Goal: Task Accomplishment & Management: Use online tool/utility

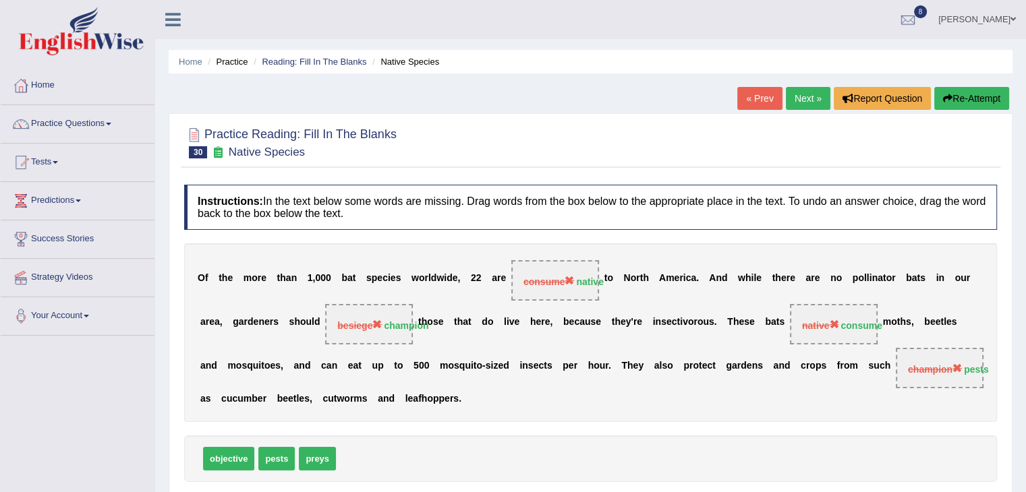
click at [537, 240] on div "Instructions: In the text below some words are missing. Drag words from the box…" at bounding box center [591, 368] width 820 height 380
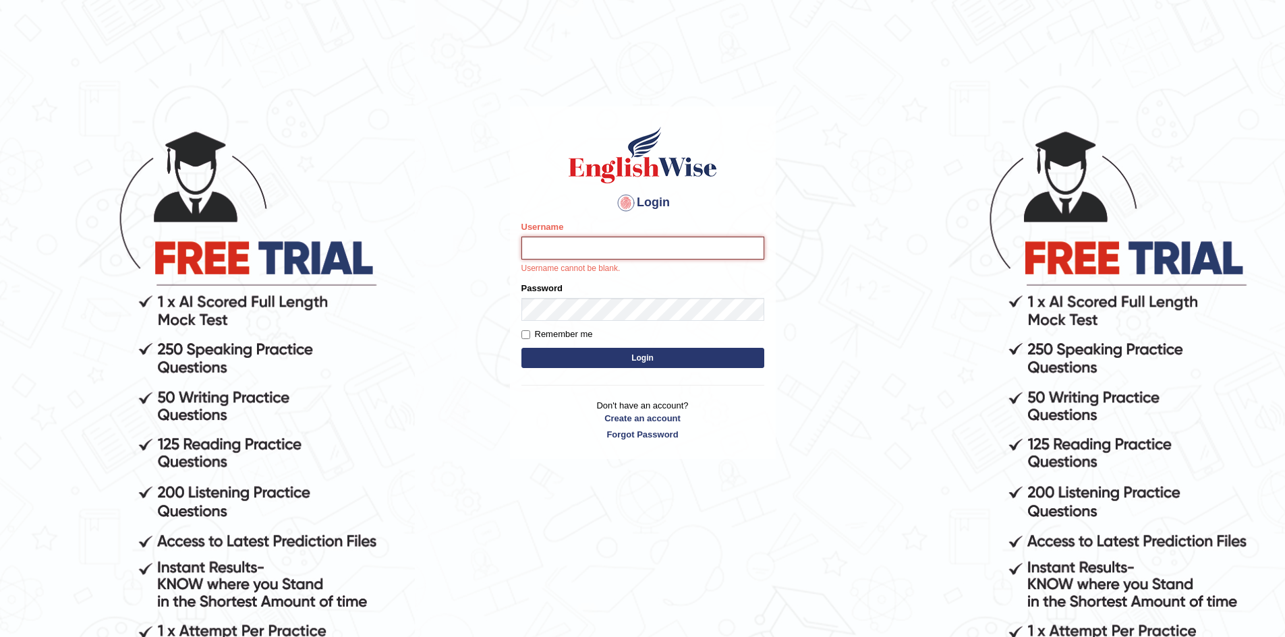
type input "Subashrubi"
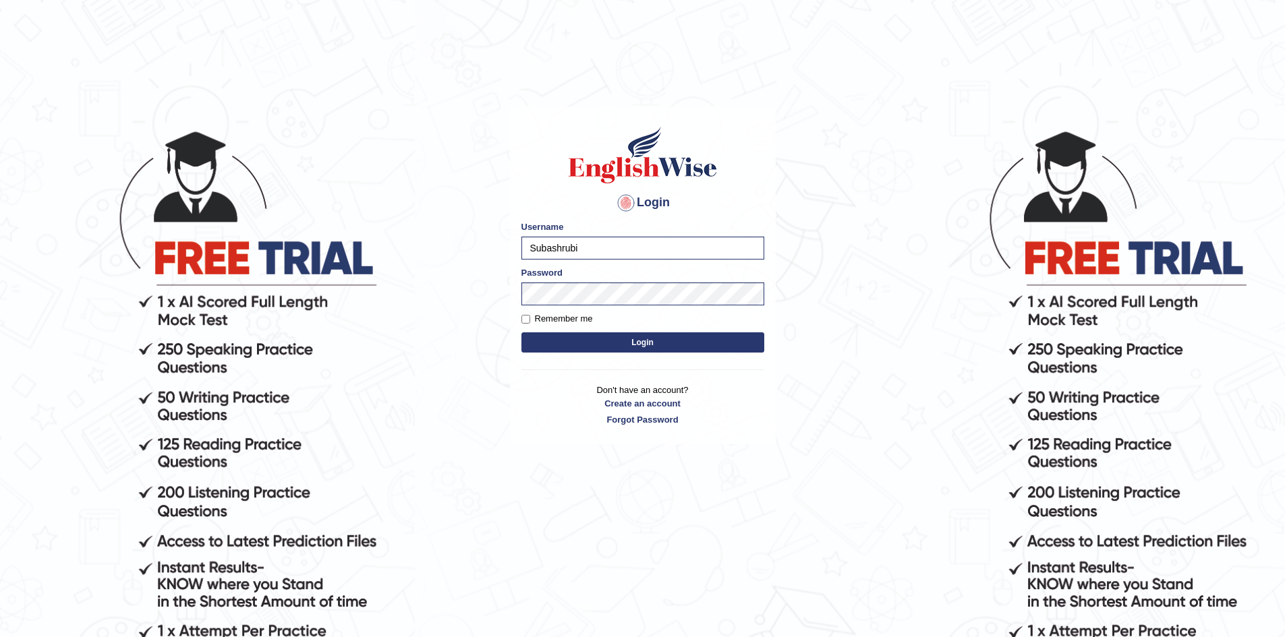
click at [521, 333] on button "Login" at bounding box center [642, 343] width 243 height 20
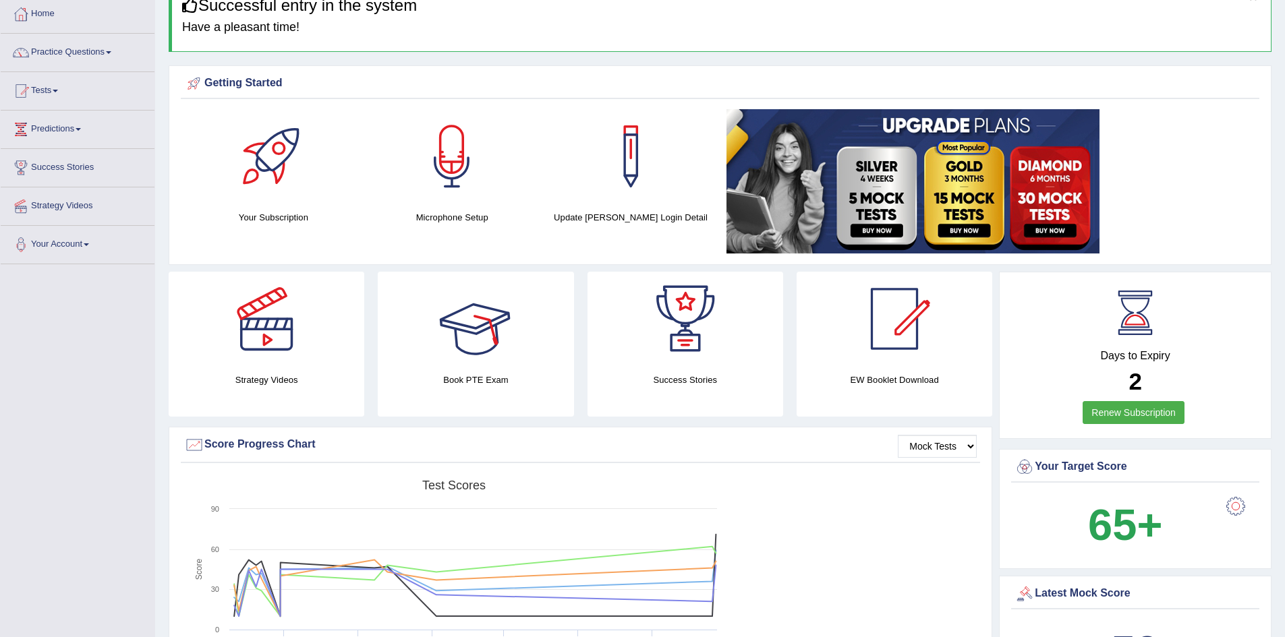
scroll to position [67, 0]
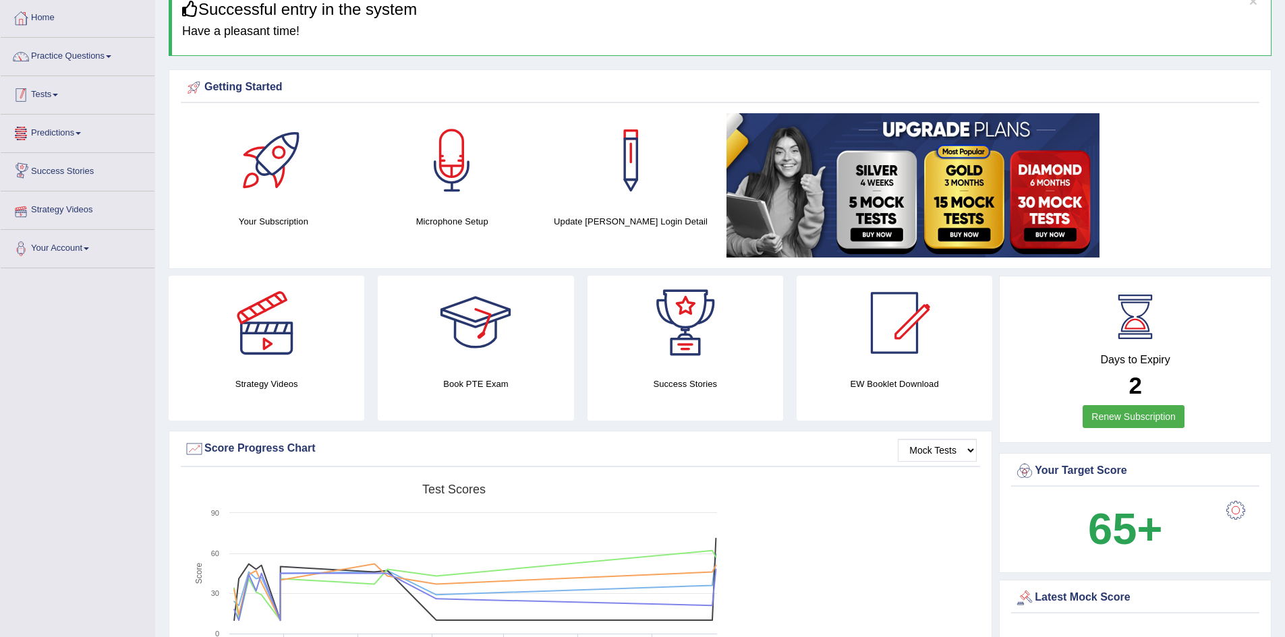
click at [57, 93] on link "Tests" at bounding box center [78, 93] width 154 height 34
click at [48, 179] on link "History" at bounding box center [88, 174] width 126 height 24
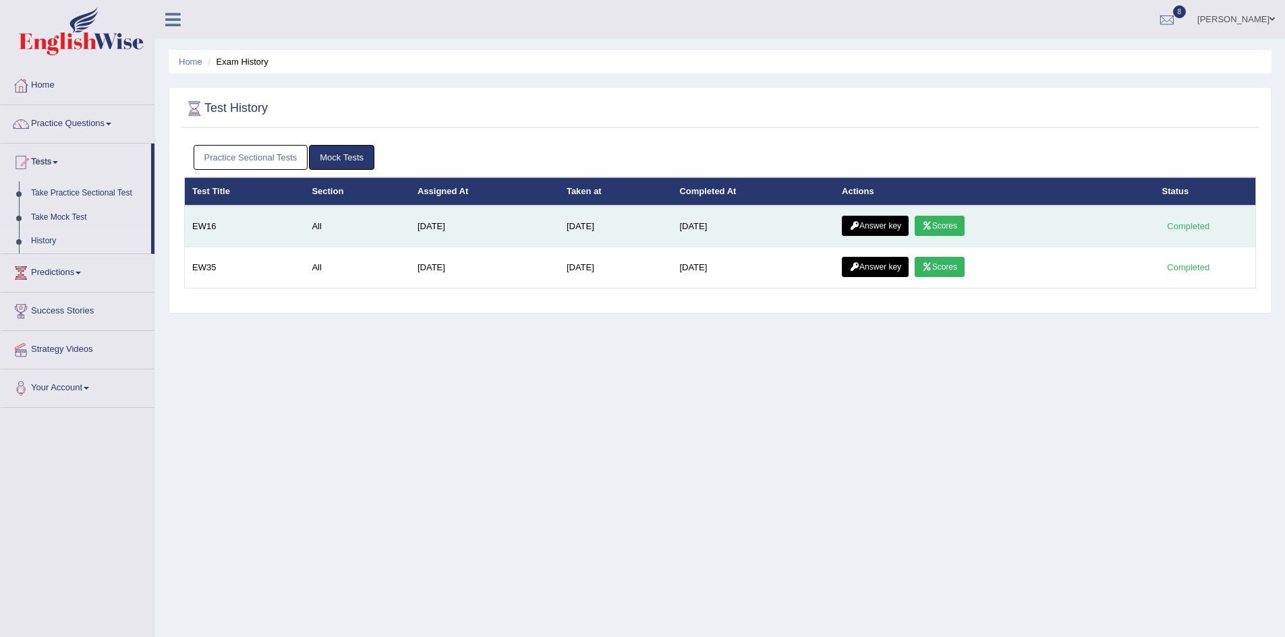
click at [901, 231] on link "Answer key" at bounding box center [875, 226] width 67 height 20
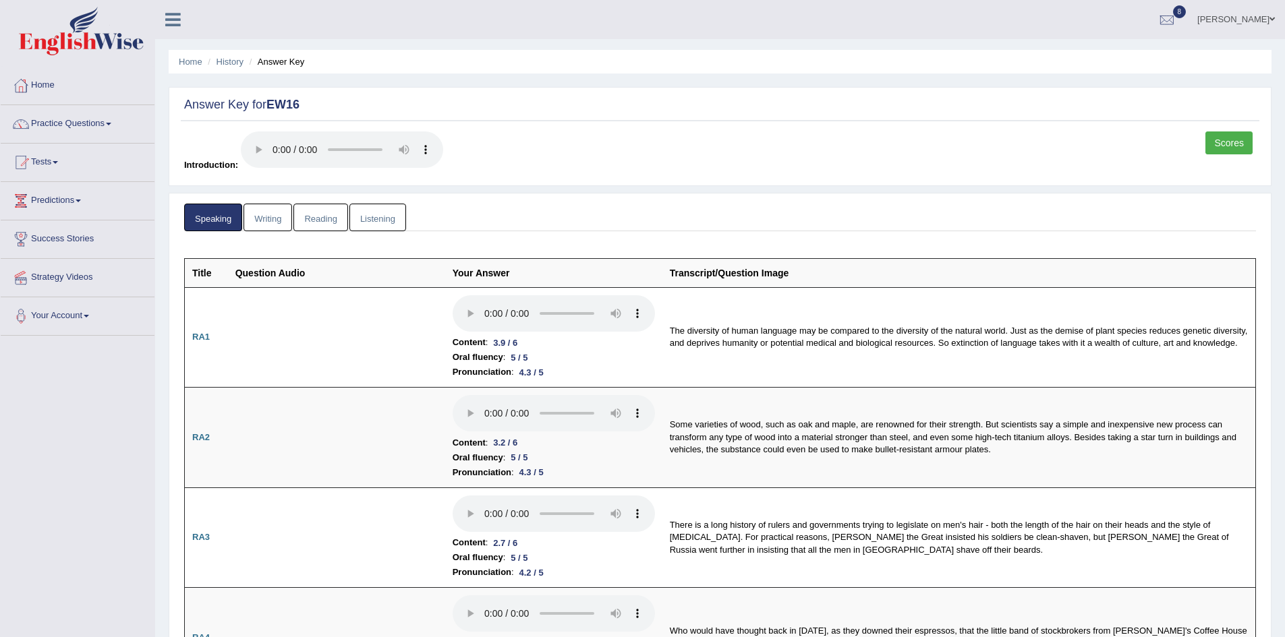
click at [254, 214] on link "Writing" at bounding box center [267, 218] width 49 height 28
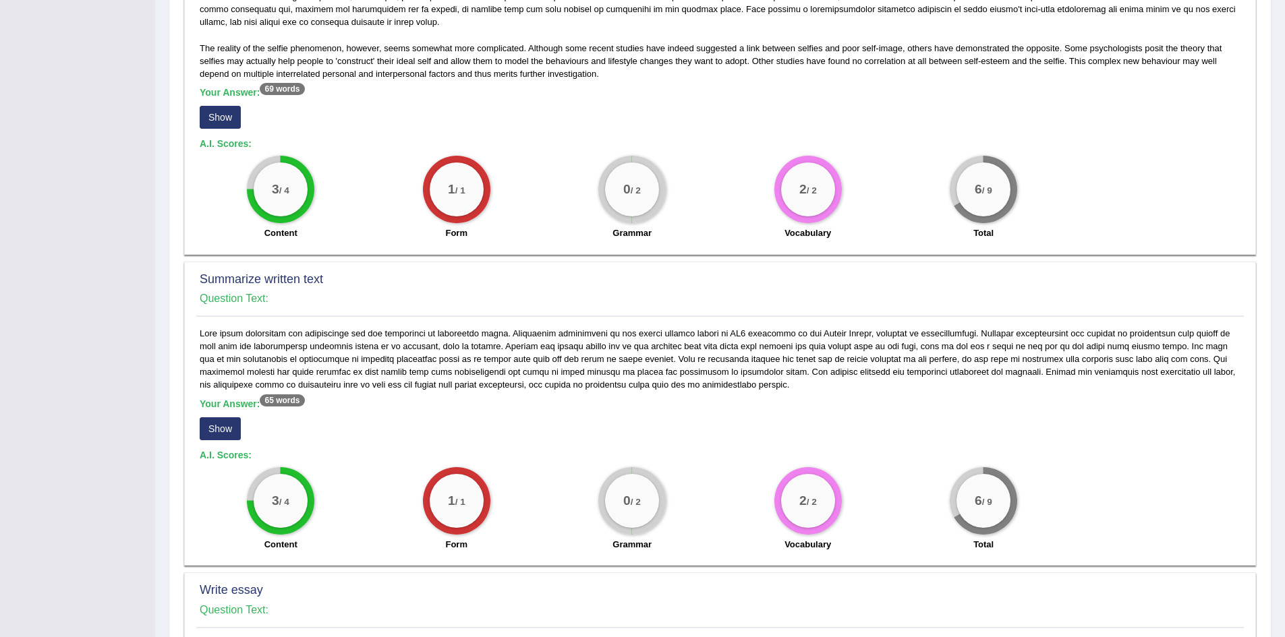
scroll to position [270, 0]
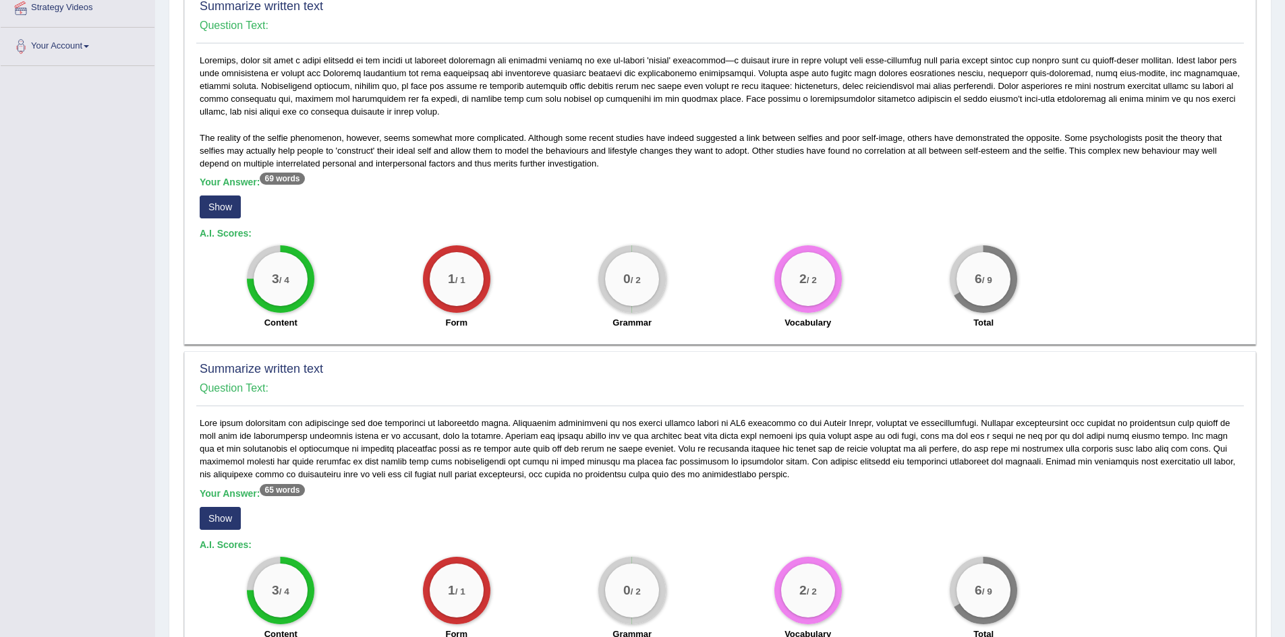
click at [232, 210] on button "Show" at bounding box center [220, 207] width 41 height 23
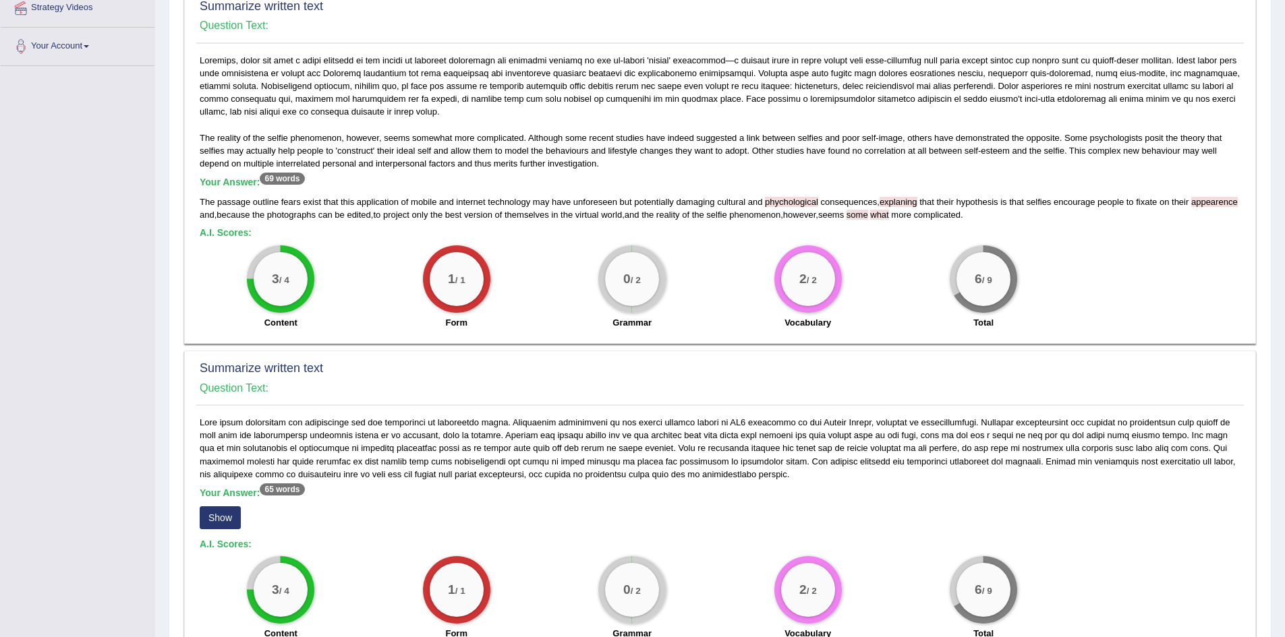
click at [784, 207] on div "The passage outline fears exist that this application of mobile and internet te…" at bounding box center [720, 209] width 1041 height 26
click at [892, 201] on span "explaning" at bounding box center [899, 202] width 38 height 10
click at [868, 216] on span "some" at bounding box center [858, 215] width 22 height 10
click at [871, 219] on span at bounding box center [869, 215] width 3 height 10
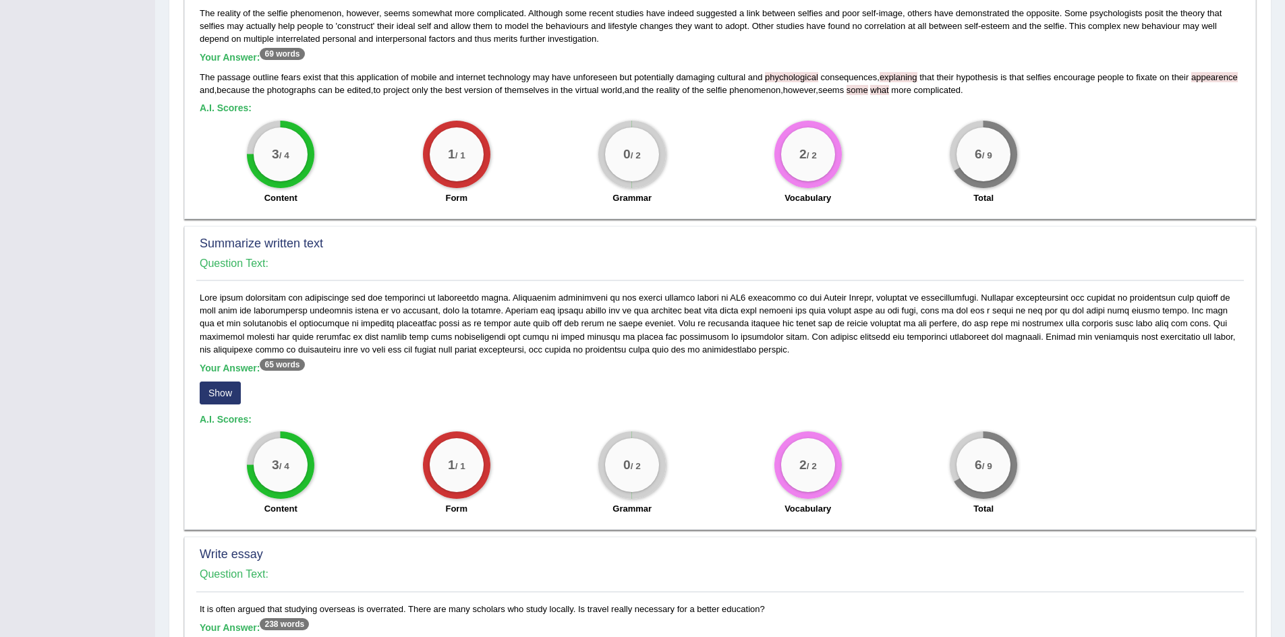
scroll to position [472, 0]
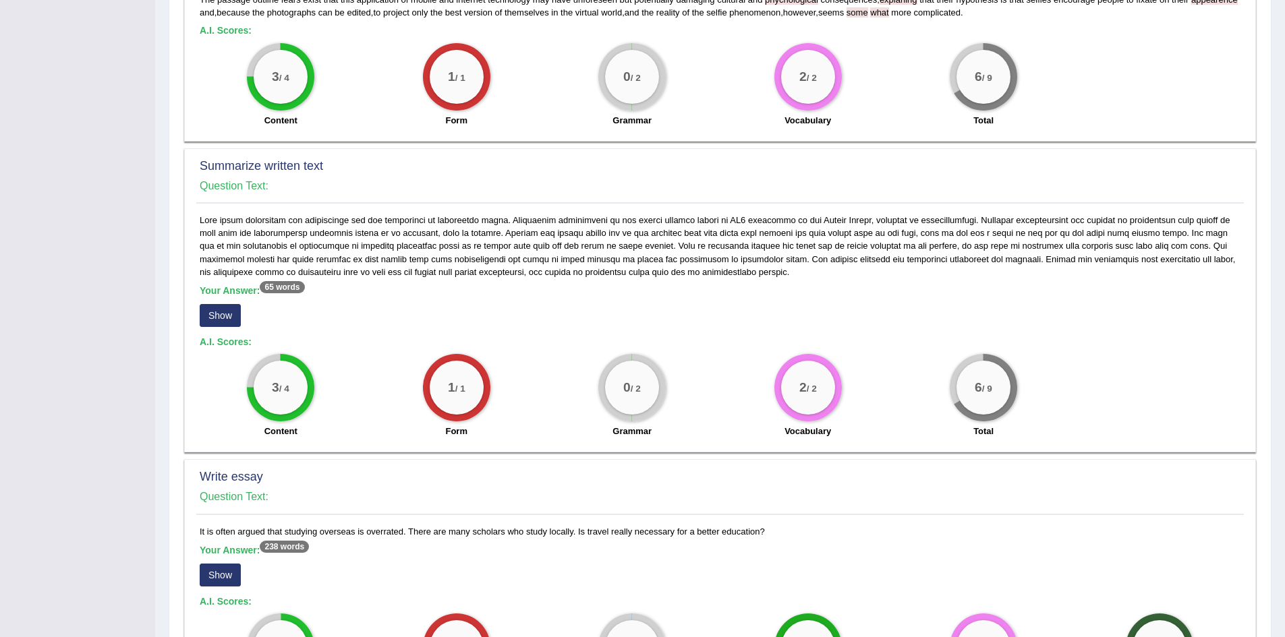
click at [220, 317] on button "Show" at bounding box center [220, 315] width 41 height 23
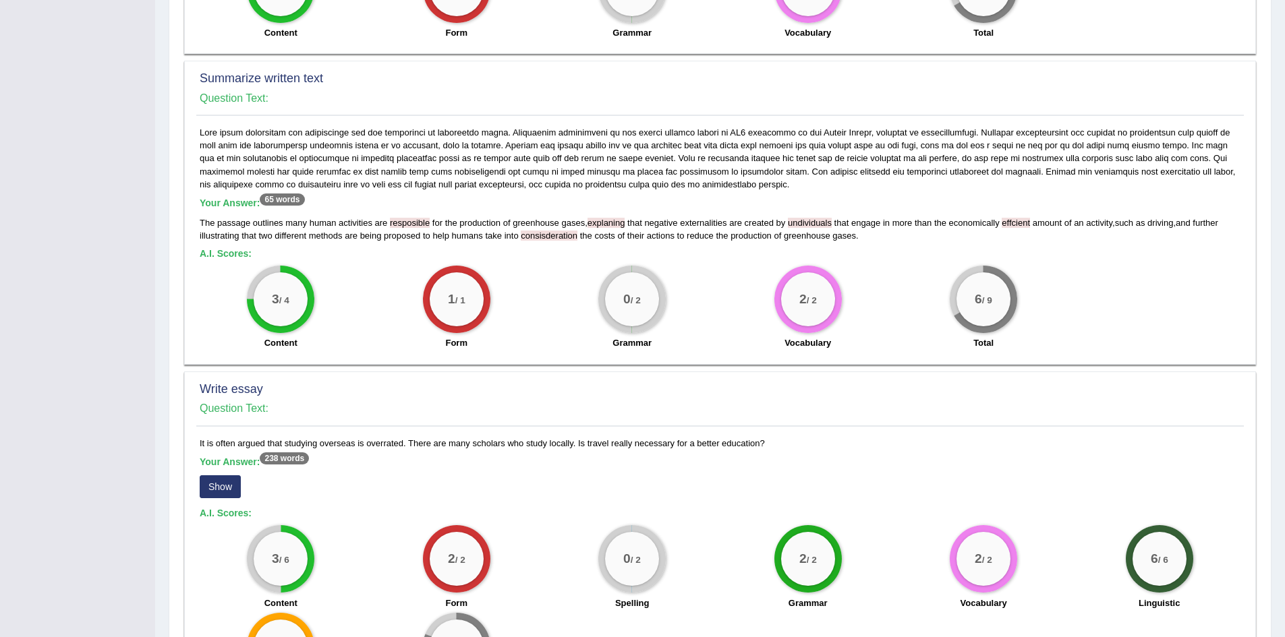
scroll to position [696, 0]
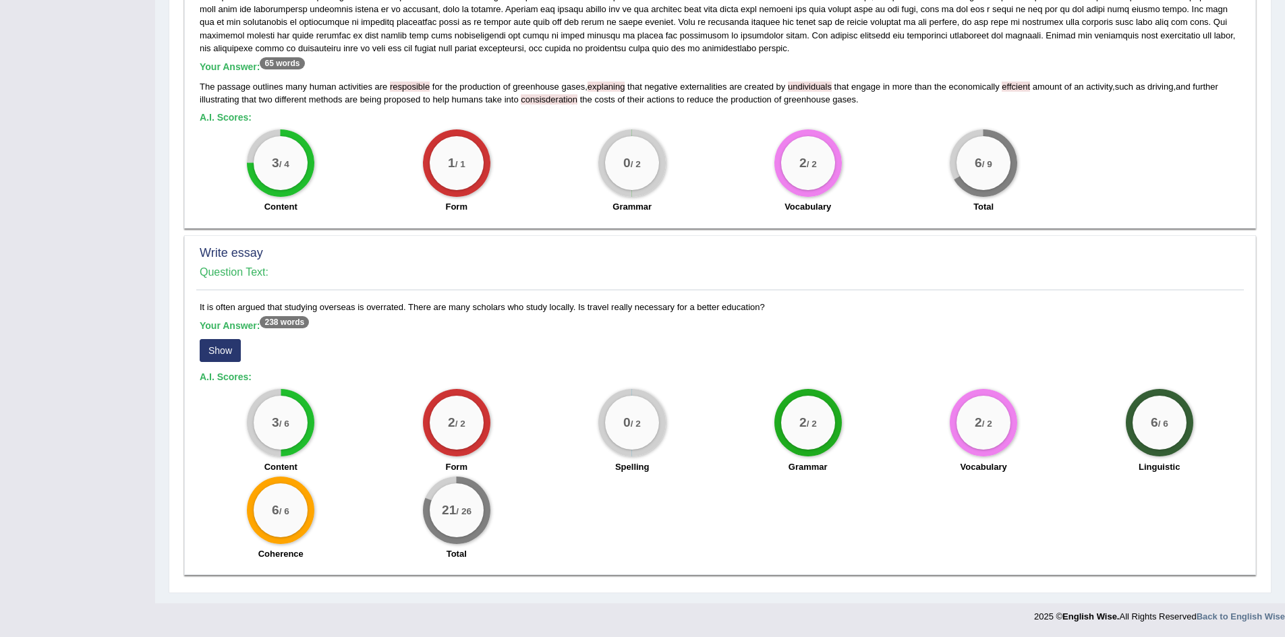
click at [231, 348] on button "Show" at bounding box center [220, 350] width 41 height 23
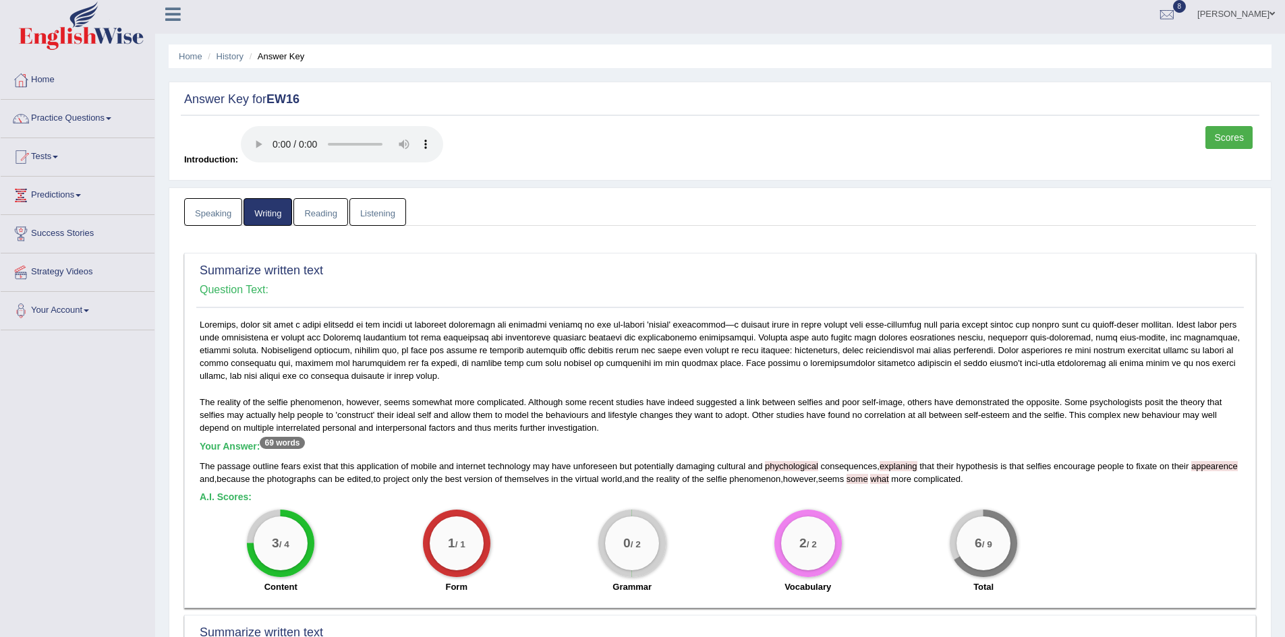
scroll to position [0, 0]
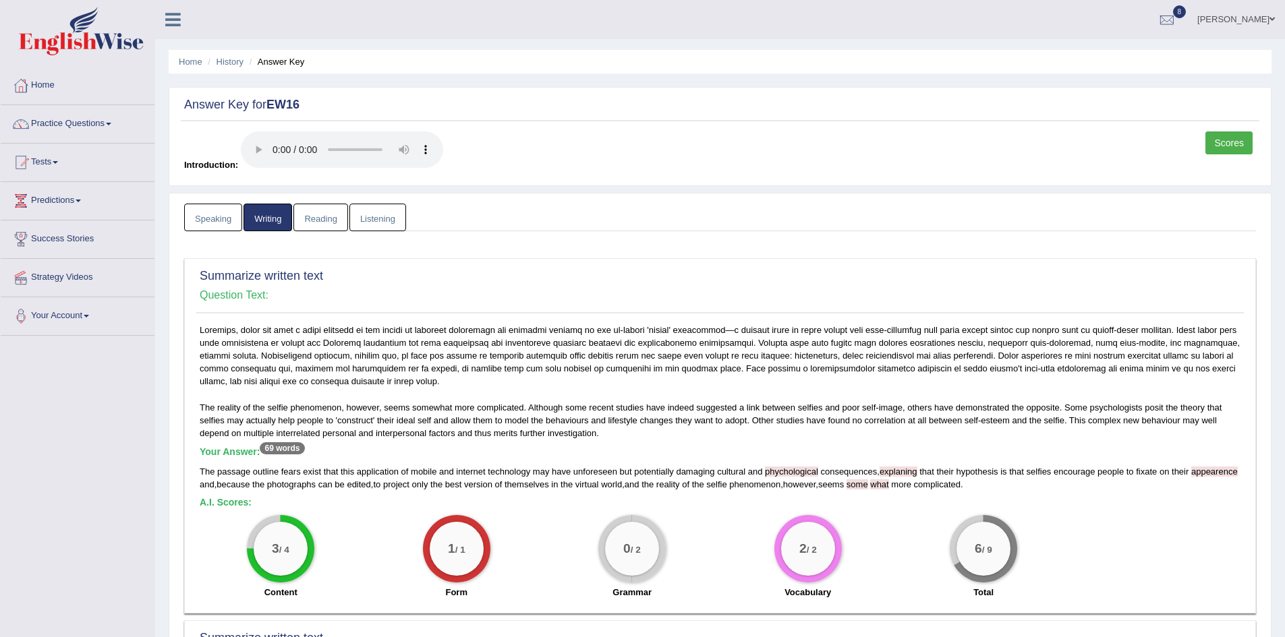
click at [329, 215] on link "Reading" at bounding box center [320, 218] width 54 height 28
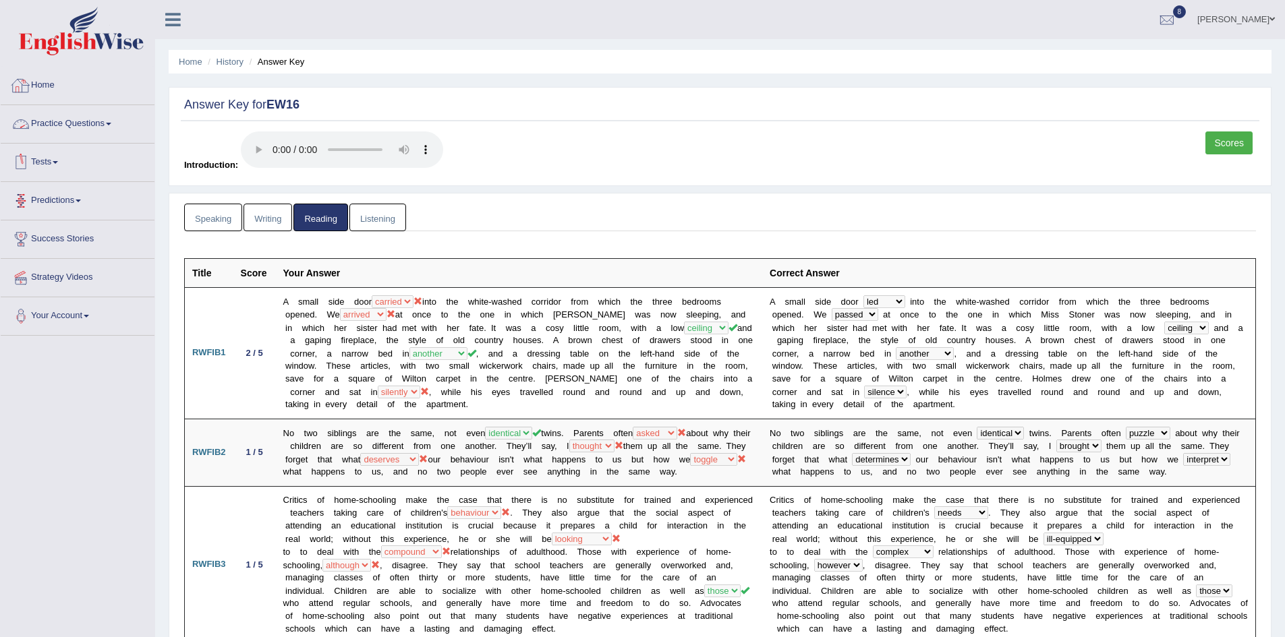
click at [60, 154] on link "Tests" at bounding box center [78, 161] width 154 height 34
click at [78, 219] on link "Take Mock Test" at bounding box center [88, 218] width 126 height 24
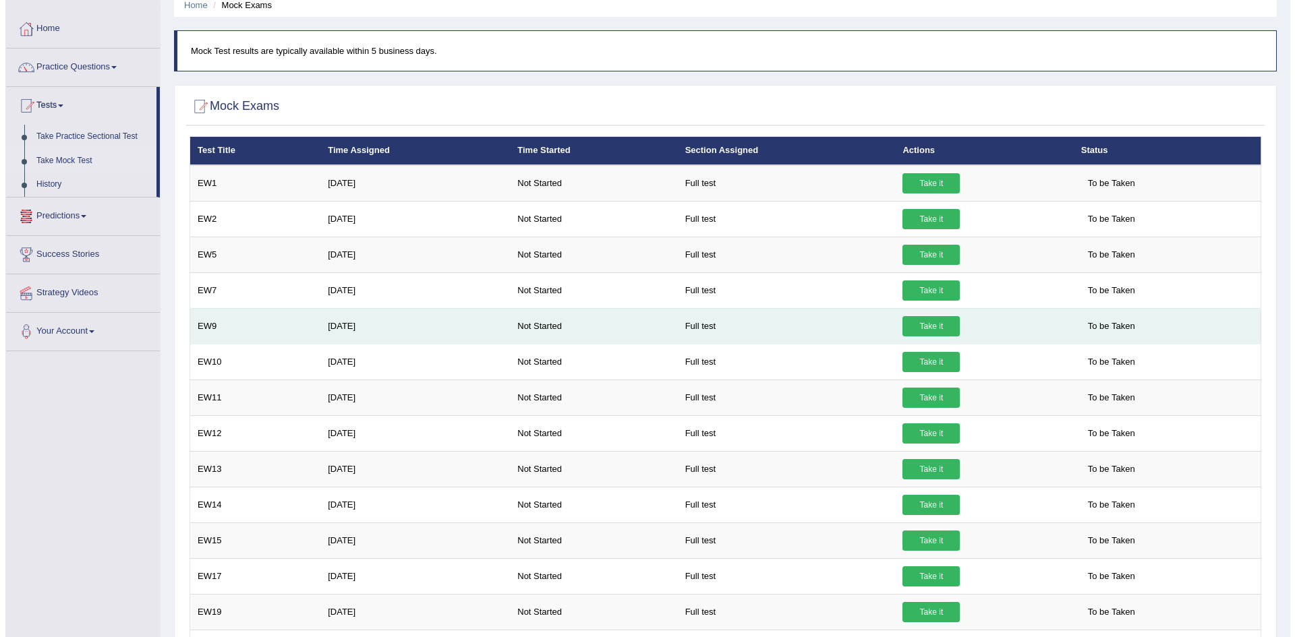
scroll to position [135, 0]
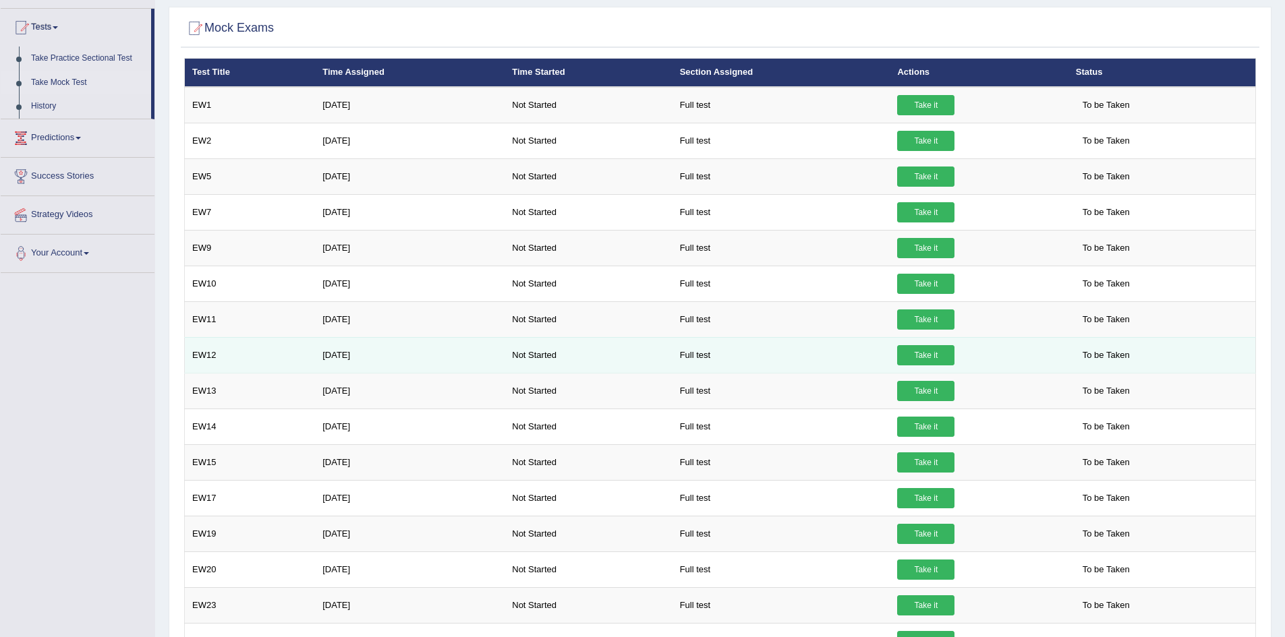
click at [927, 345] on link "Take it" at bounding box center [925, 355] width 57 height 20
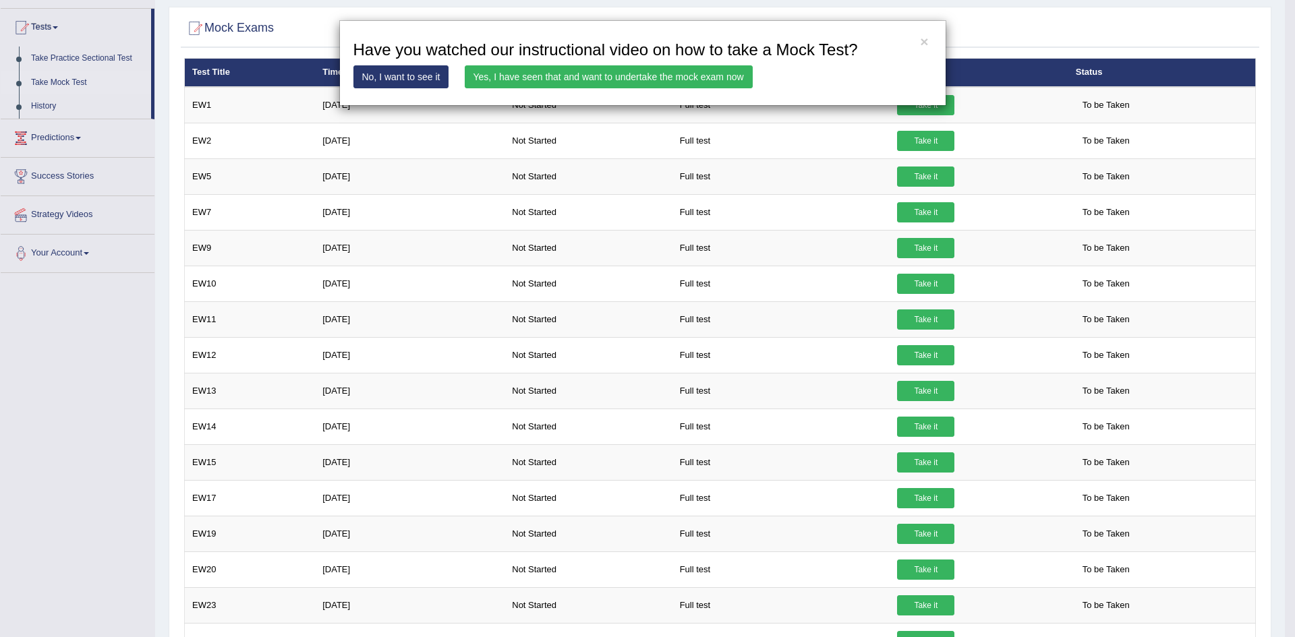
click at [674, 79] on link "Yes, I have seen that and want to undertake the mock exam now" at bounding box center [609, 76] width 288 height 23
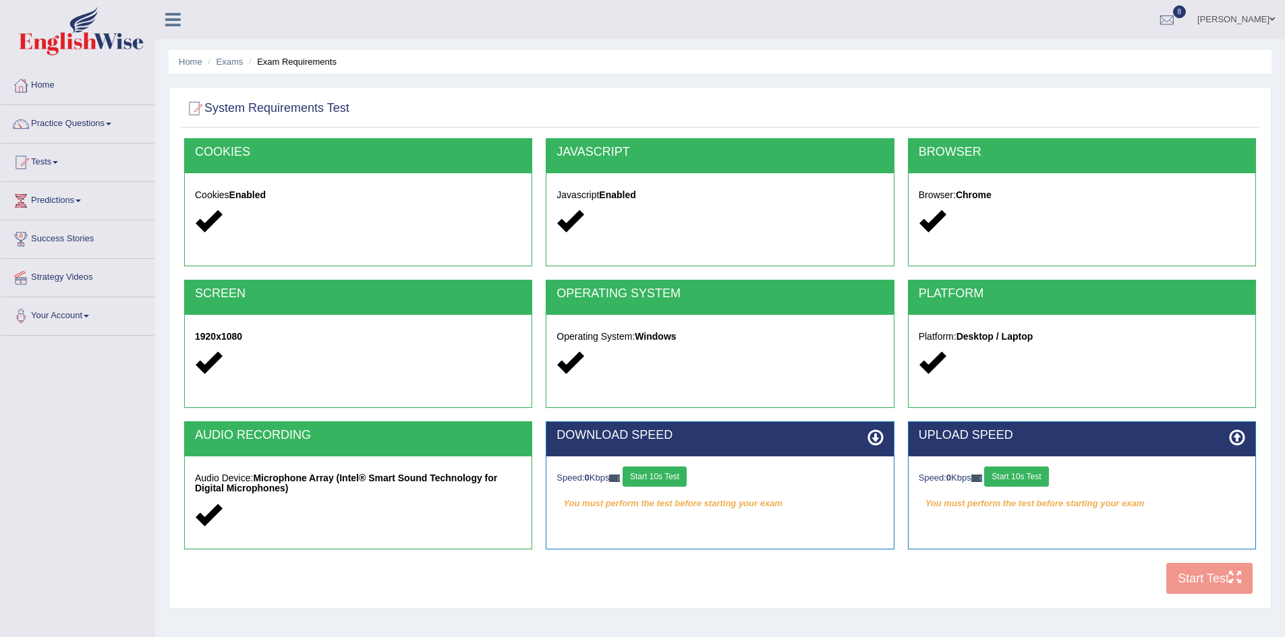
click at [650, 469] on button "Start 10s Test" at bounding box center [655, 477] width 64 height 20
click at [1023, 478] on button "Start 10s Test" at bounding box center [1016, 477] width 64 height 20
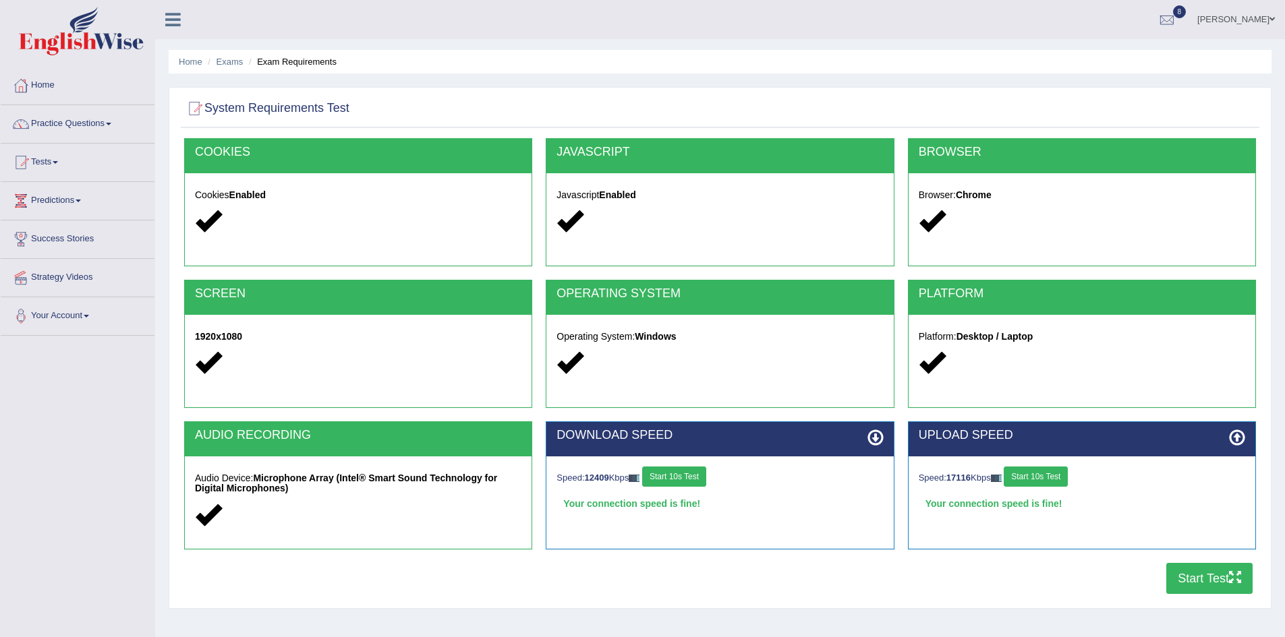
click at [1184, 576] on button "Start Test" at bounding box center [1209, 578] width 86 height 31
